Goal: Find contact information: Find contact information

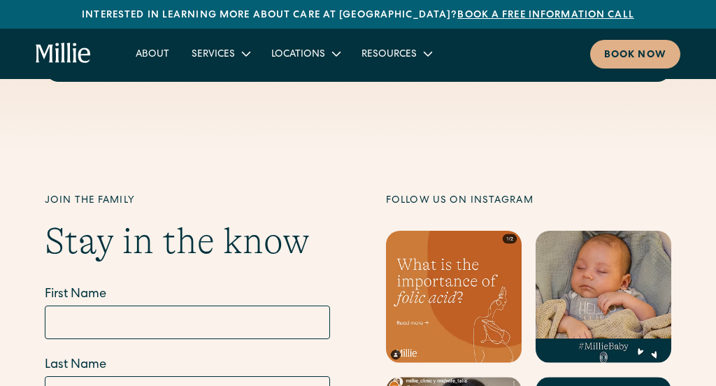
scroll to position [6026, 0]
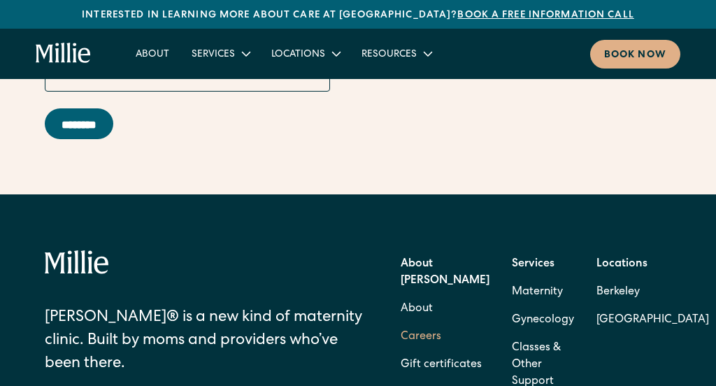
click at [400, 323] on link "Careers" at bounding box center [420, 337] width 41 height 28
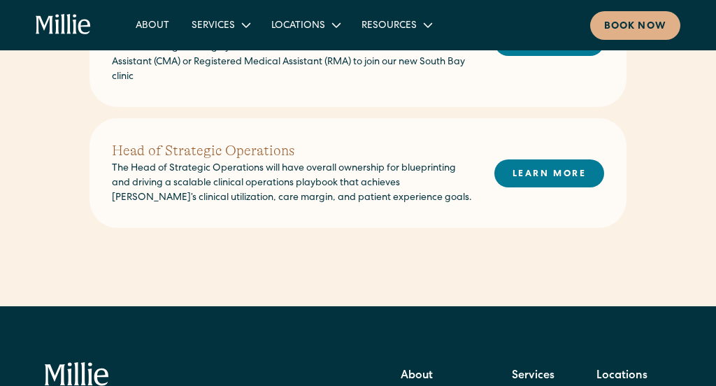
scroll to position [748, 0]
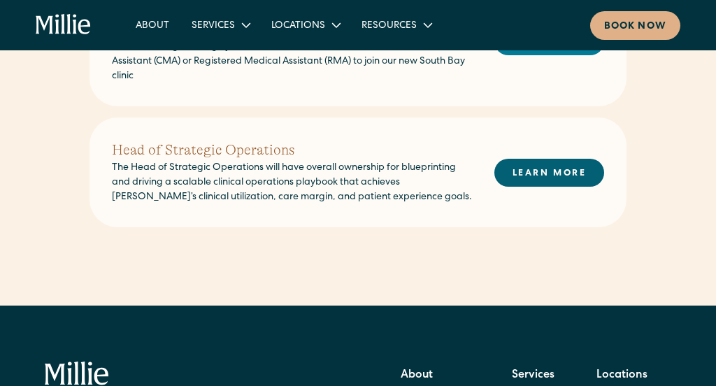
click at [543, 159] on link "LEARN MORE" at bounding box center [549, 172] width 110 height 27
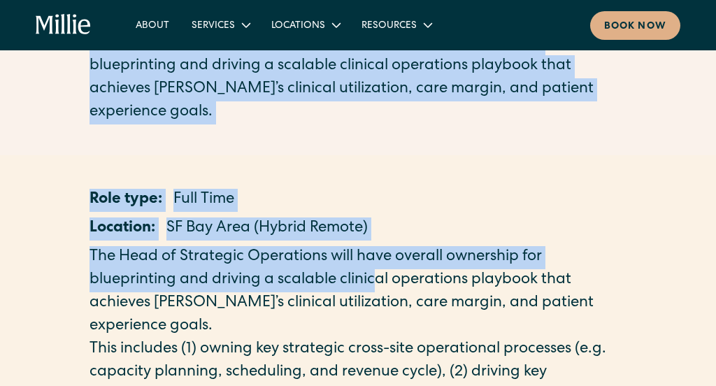
drag, startPoint x: 87, startPoint y: 113, endPoint x: 372, endPoint y: 271, distance: 325.7
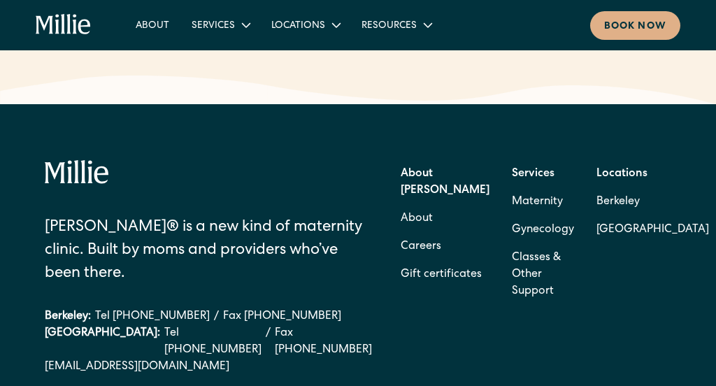
scroll to position [2573, 0]
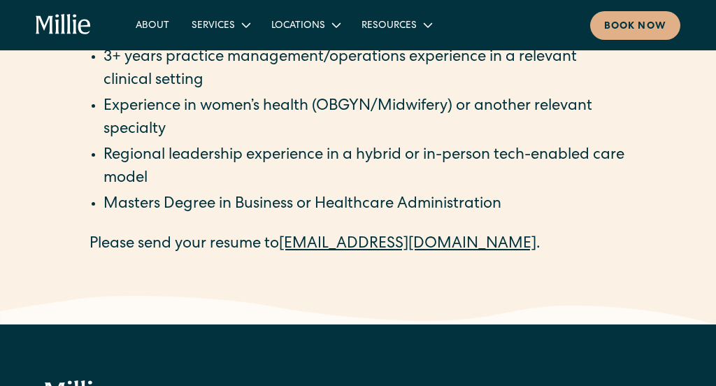
click at [513, 245] on p "Please send your resume to careers@millieclinic.com ." at bounding box center [357, 244] width 537 height 23
copy main "Head of Strategic Operations The Head of Strategic Operations will have overall…"
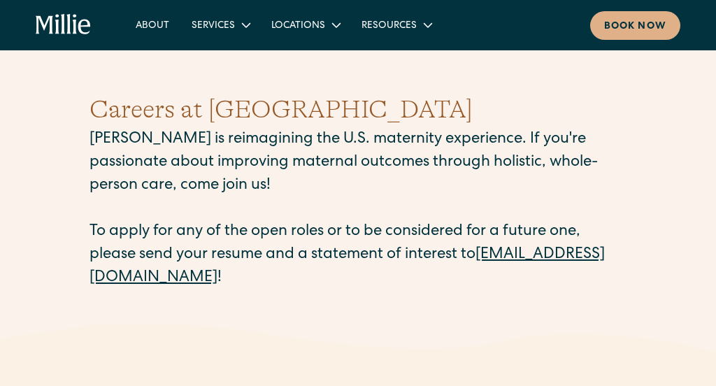
scroll to position [4, 0]
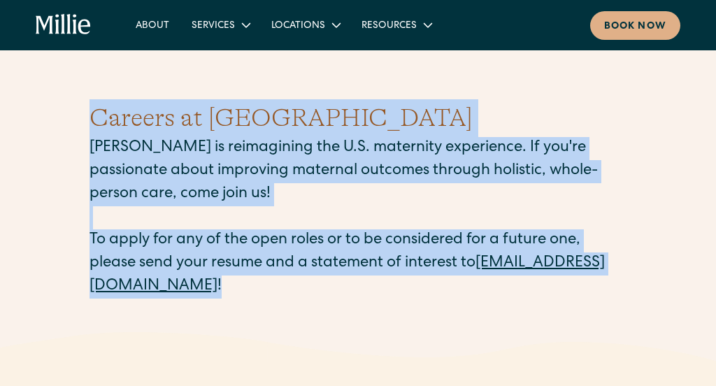
drag, startPoint x: 94, startPoint y: 113, endPoint x: 378, endPoint y: 301, distance: 341.4
click at [378, 301] on div "Careers at [PERSON_NAME] [PERSON_NAME] is reimagining the U.S. maternity experi…" at bounding box center [357, 199] width 537 height 266
copy div "Careers at [PERSON_NAME] [PERSON_NAME] is reimagining the U.S. maternity experi…"
click at [438, 150] on p "[PERSON_NAME] is reimagining the U.S. maternity experience. If you're passionat…" at bounding box center [357, 217] width 537 height 161
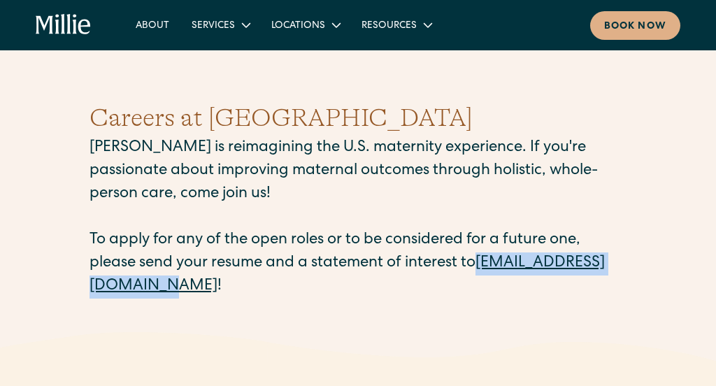
drag, startPoint x: 78, startPoint y: 284, endPoint x: 259, endPoint y: 284, distance: 181.0
click at [259, 284] on div "Careers at [PERSON_NAME] [PERSON_NAME] is reimagining the U.S. maternity experi…" at bounding box center [358, 199] width 716 height 266
copy link "[EMAIL_ADDRESS][DOMAIN_NAME]"
